Goal: Check status: Check status

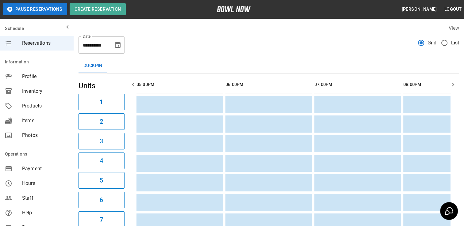
click at [119, 45] on icon "Choose date, selected date is Sep 19, 2025" at bounding box center [117, 44] width 7 height 7
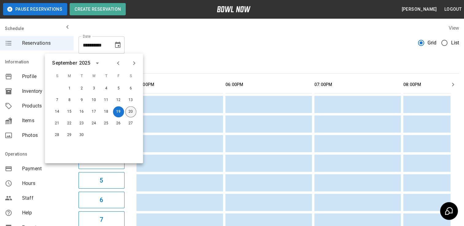
click at [126, 112] on button "20" at bounding box center [130, 111] width 11 height 11
type input "**********"
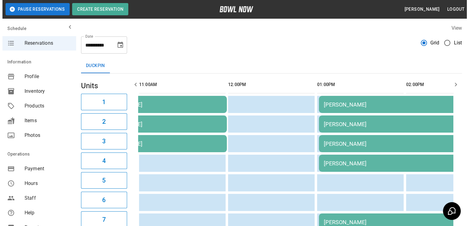
scroll to position [0, 445]
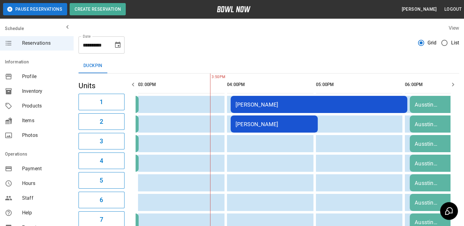
click at [248, 124] on div "[PERSON_NAME]" at bounding box center [274, 124] width 77 height 6
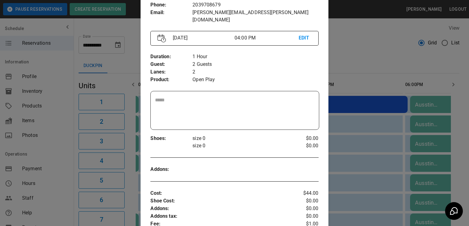
scroll to position [97, 0]
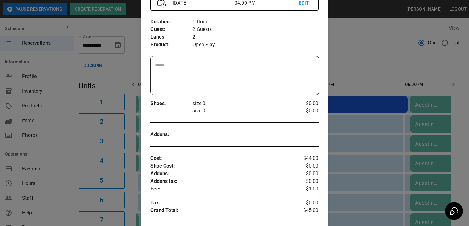
click at [340, 110] on div at bounding box center [234, 113] width 469 height 226
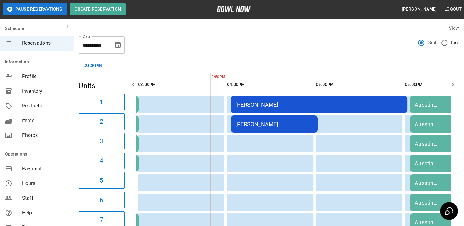
click at [275, 97] on td "[PERSON_NAME]" at bounding box center [319, 104] width 177 height 17
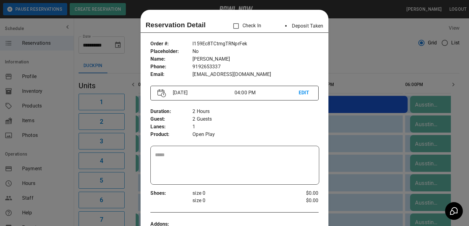
scroll to position [10, 0]
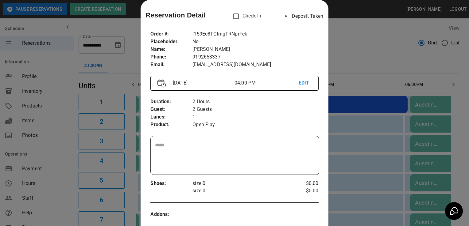
click at [338, 110] on div at bounding box center [234, 113] width 469 height 226
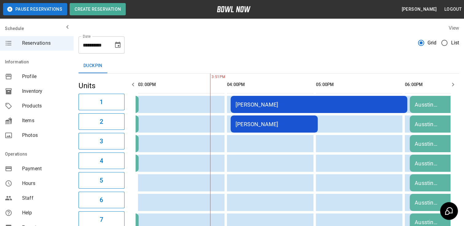
click at [264, 127] on div "[PERSON_NAME]" at bounding box center [274, 124] width 77 height 6
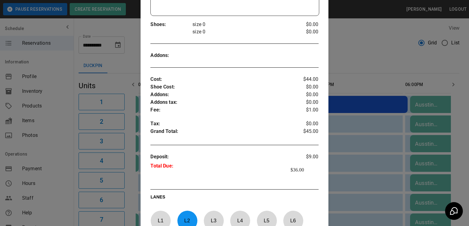
scroll to position [176, 0]
click at [348, 122] on div at bounding box center [234, 113] width 469 height 226
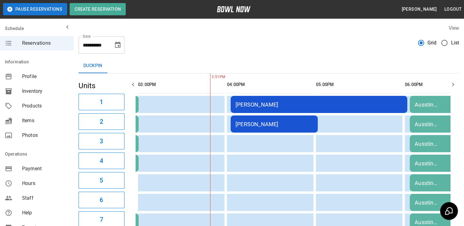
click at [306, 104] on div "[PERSON_NAME]" at bounding box center [319, 105] width 167 height 6
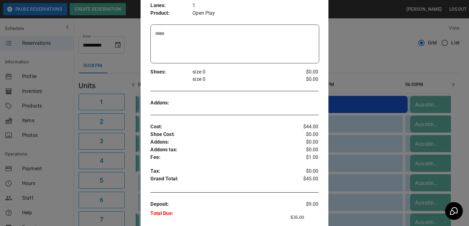
scroll to position [141, 0]
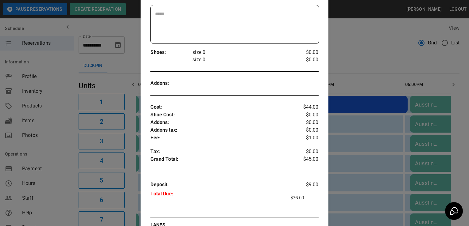
click at [371, 180] on div at bounding box center [234, 113] width 469 height 226
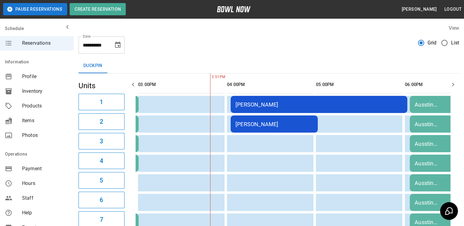
click at [300, 118] on td "[PERSON_NAME]" at bounding box center [274, 124] width 87 height 17
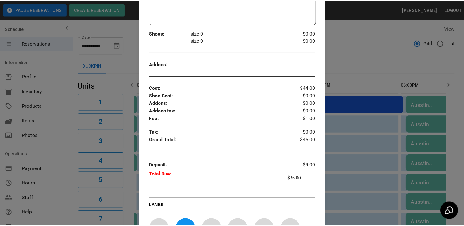
scroll to position [169, 0]
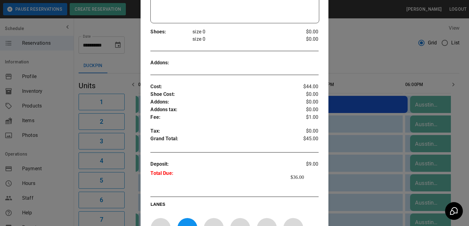
click at [378, 161] on div at bounding box center [234, 113] width 469 height 226
